Goal: Transaction & Acquisition: Purchase product/service

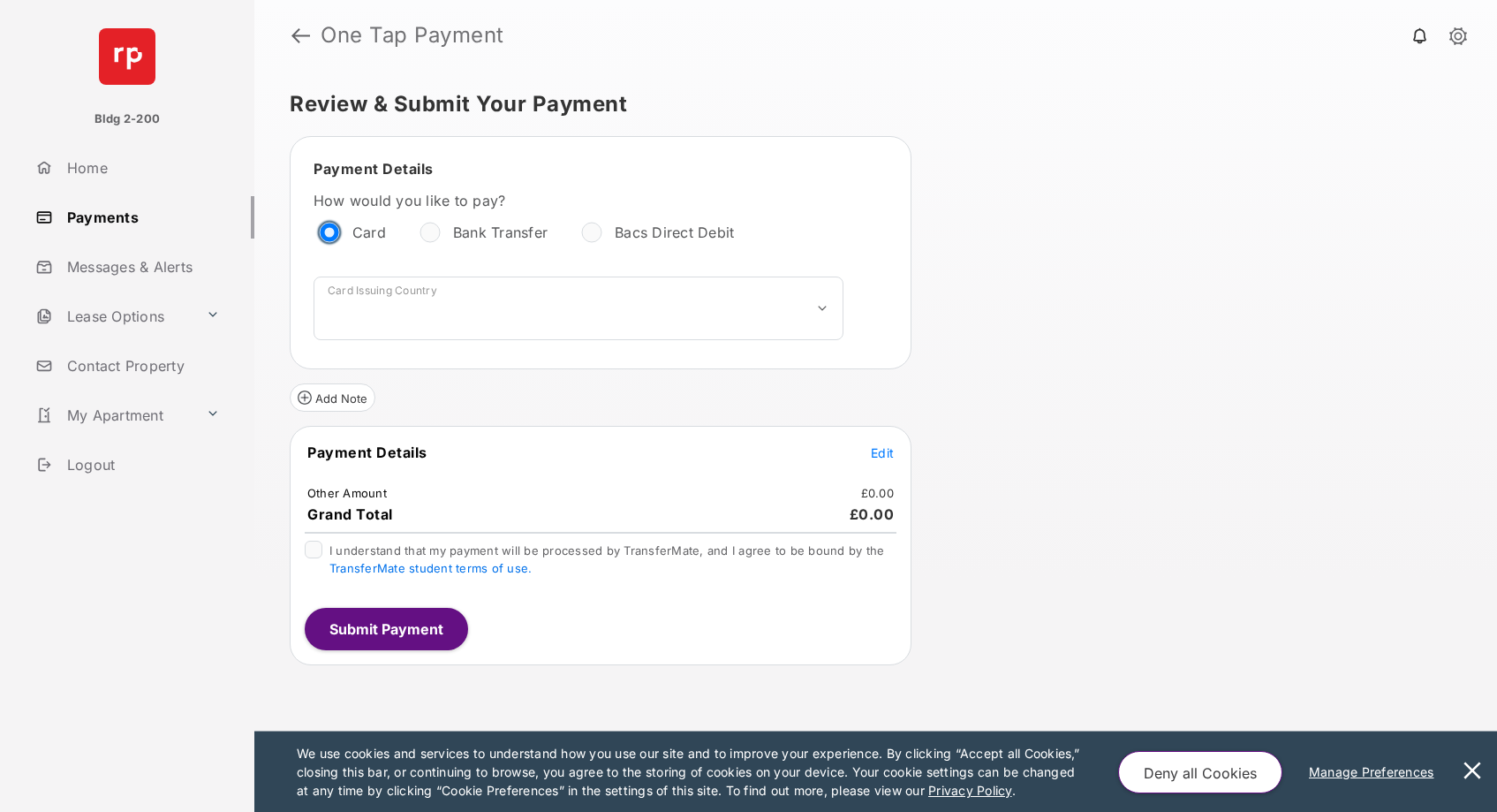
click at [438, 232] on div at bounding box center [430, 232] width 17 height 17
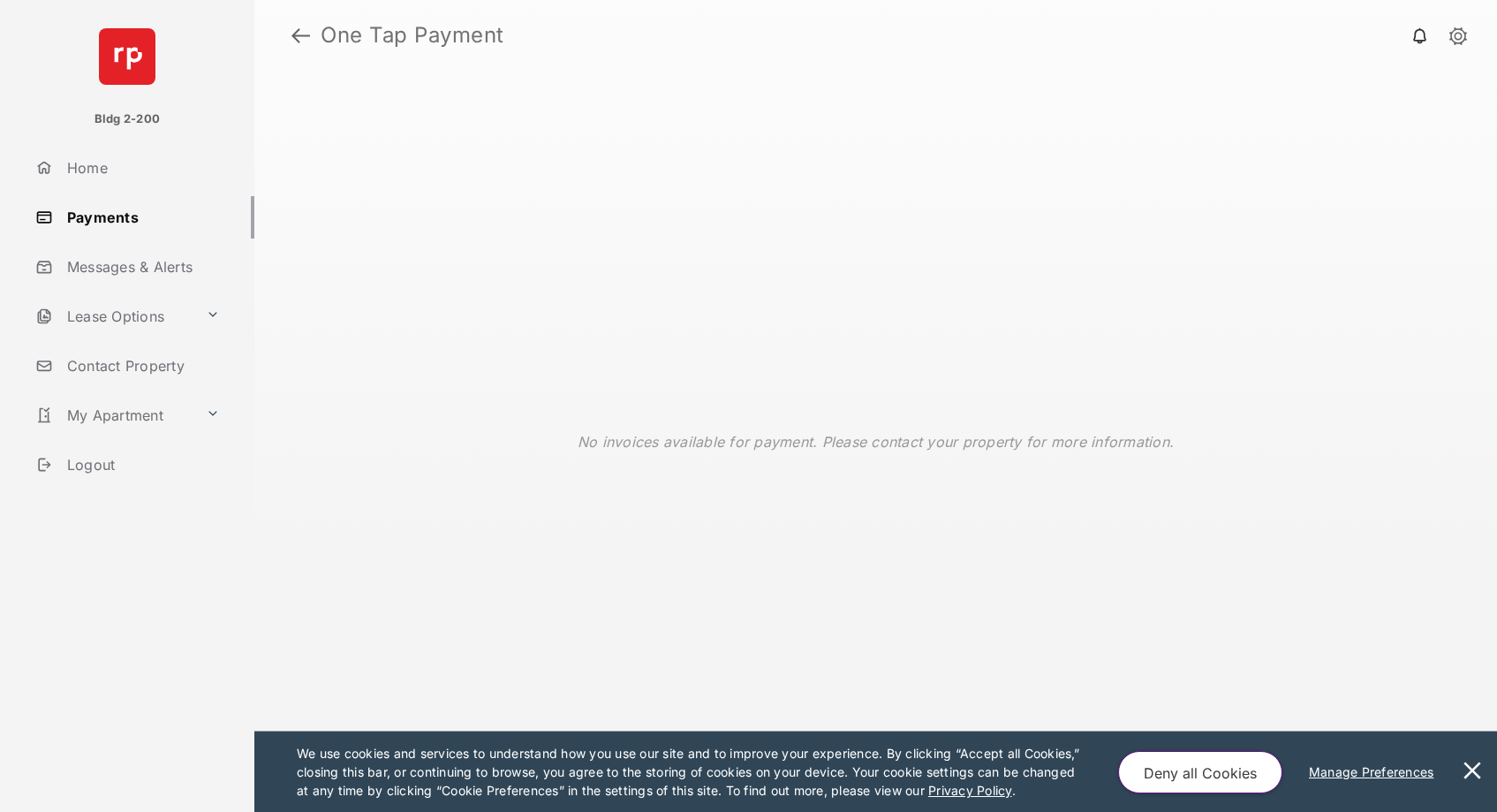
click at [1470, 758] on button at bounding box center [1472, 771] width 35 height 80
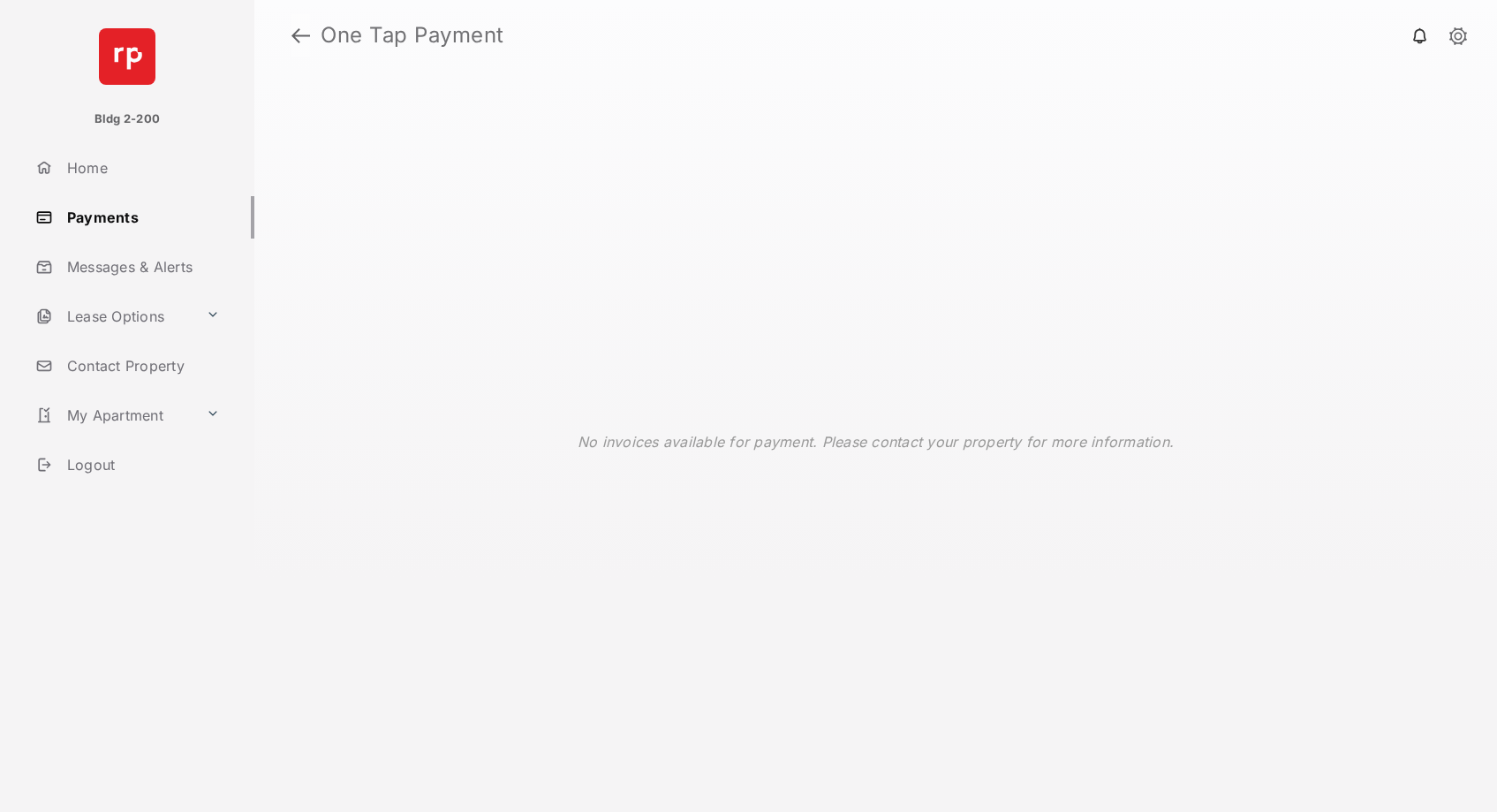
click at [304, 36] on link at bounding box center [301, 35] width 18 height 42
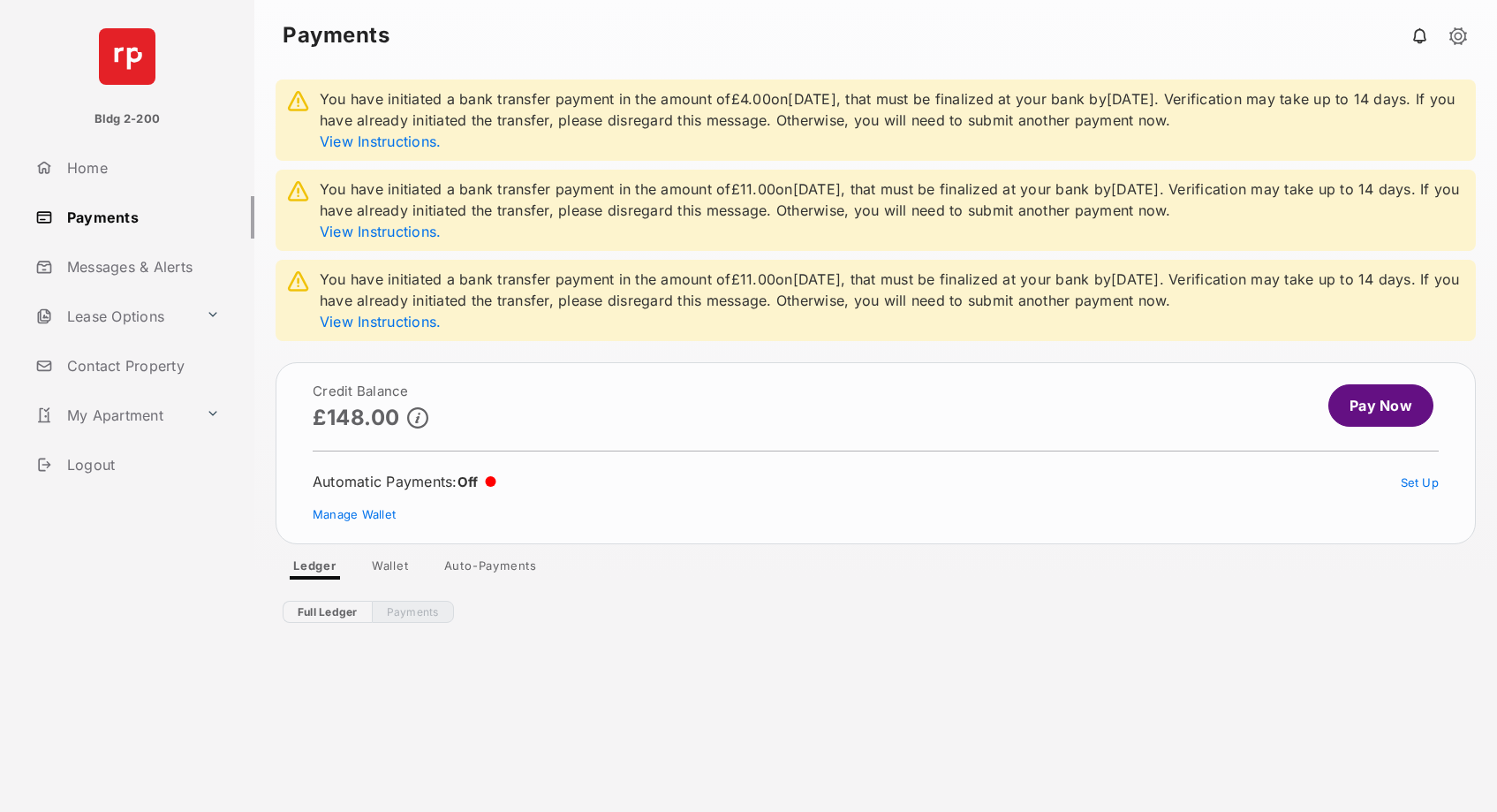
click at [1357, 407] on link "Pay Now" at bounding box center [1381, 405] width 105 height 42
